Goal: Navigation & Orientation: Find specific page/section

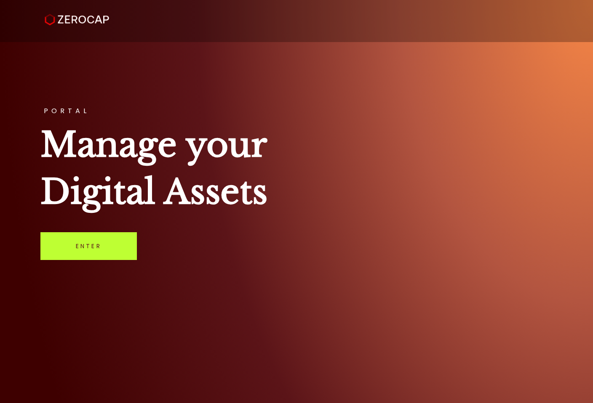
click at [102, 235] on link "Enter" at bounding box center [88, 246] width 96 height 28
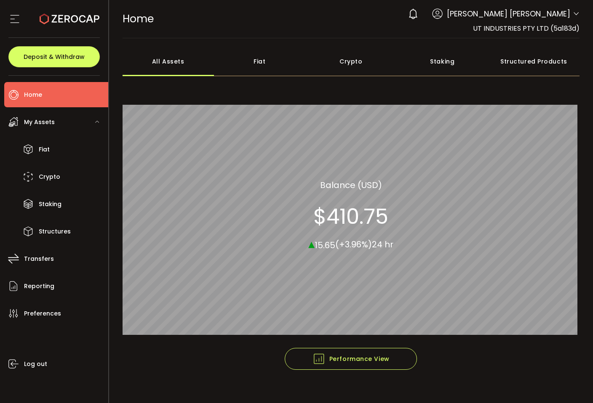
click at [261, 59] on div "Fiat" at bounding box center [259, 61] width 91 height 29
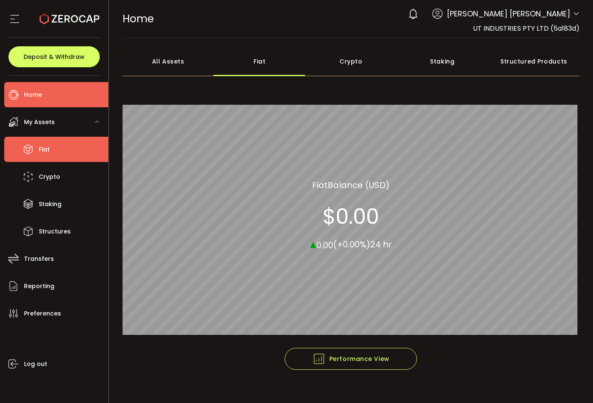
click at [54, 160] on li "Fiat" at bounding box center [56, 149] width 104 height 25
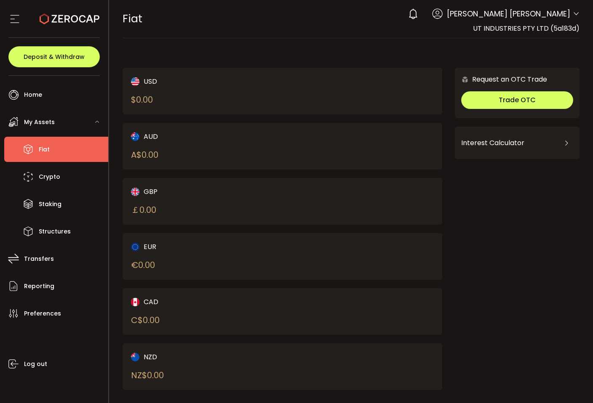
scroll to position [12, 0]
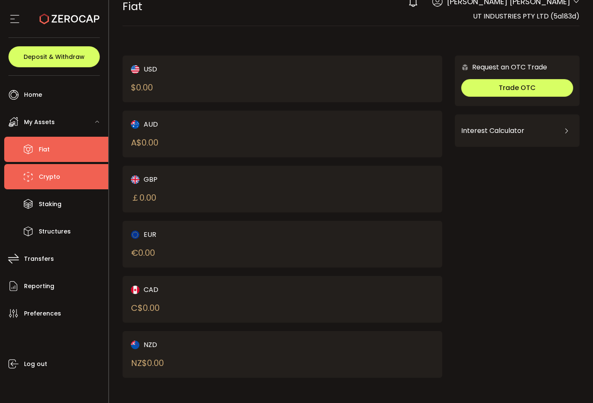
click at [41, 180] on span "Crypto" at bounding box center [49, 177] width 21 height 12
